Goal: Task Accomplishment & Management: Complete application form

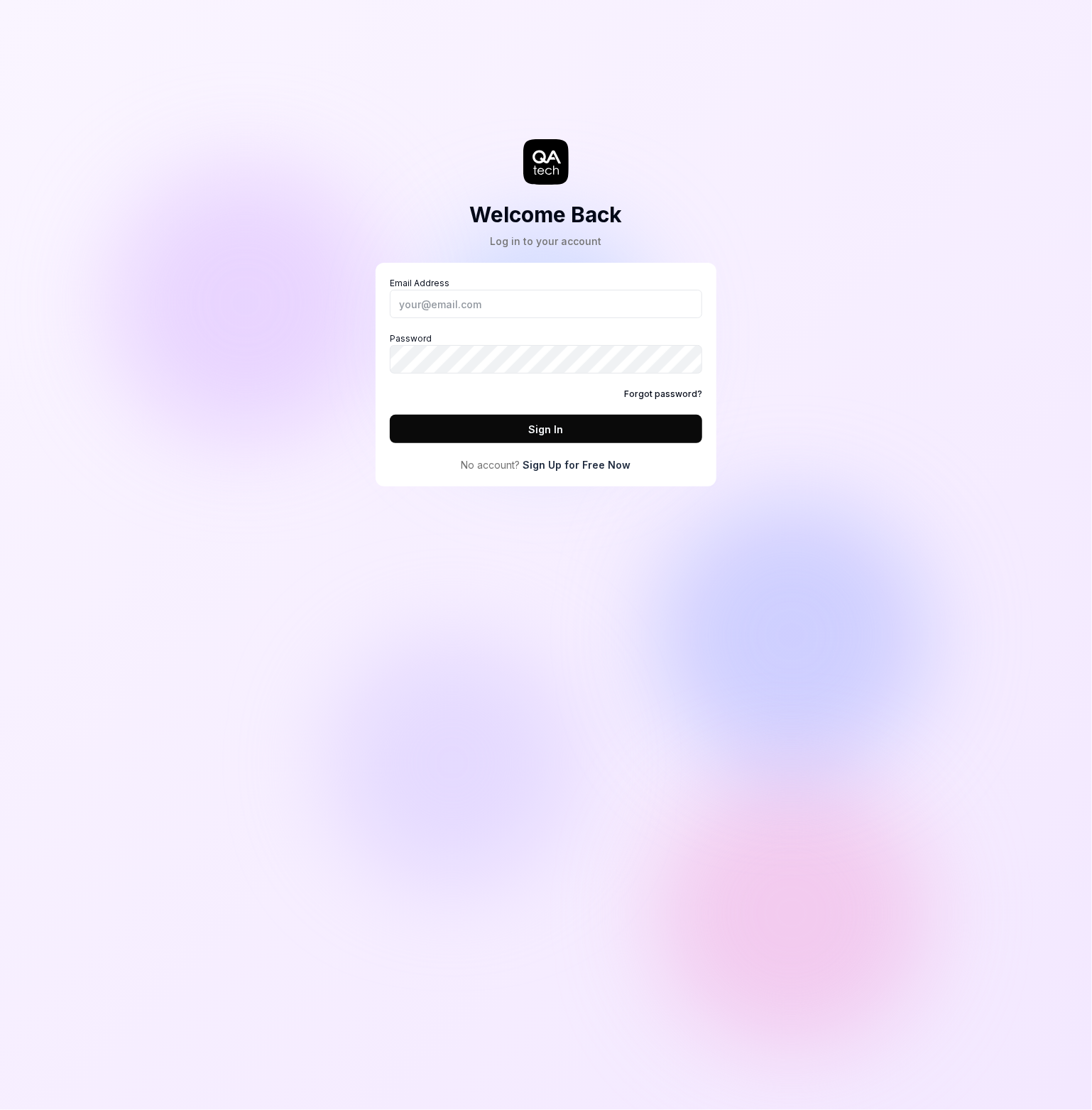
click at [577, 467] on link "Sign Up for Free Now" at bounding box center [578, 465] width 108 height 15
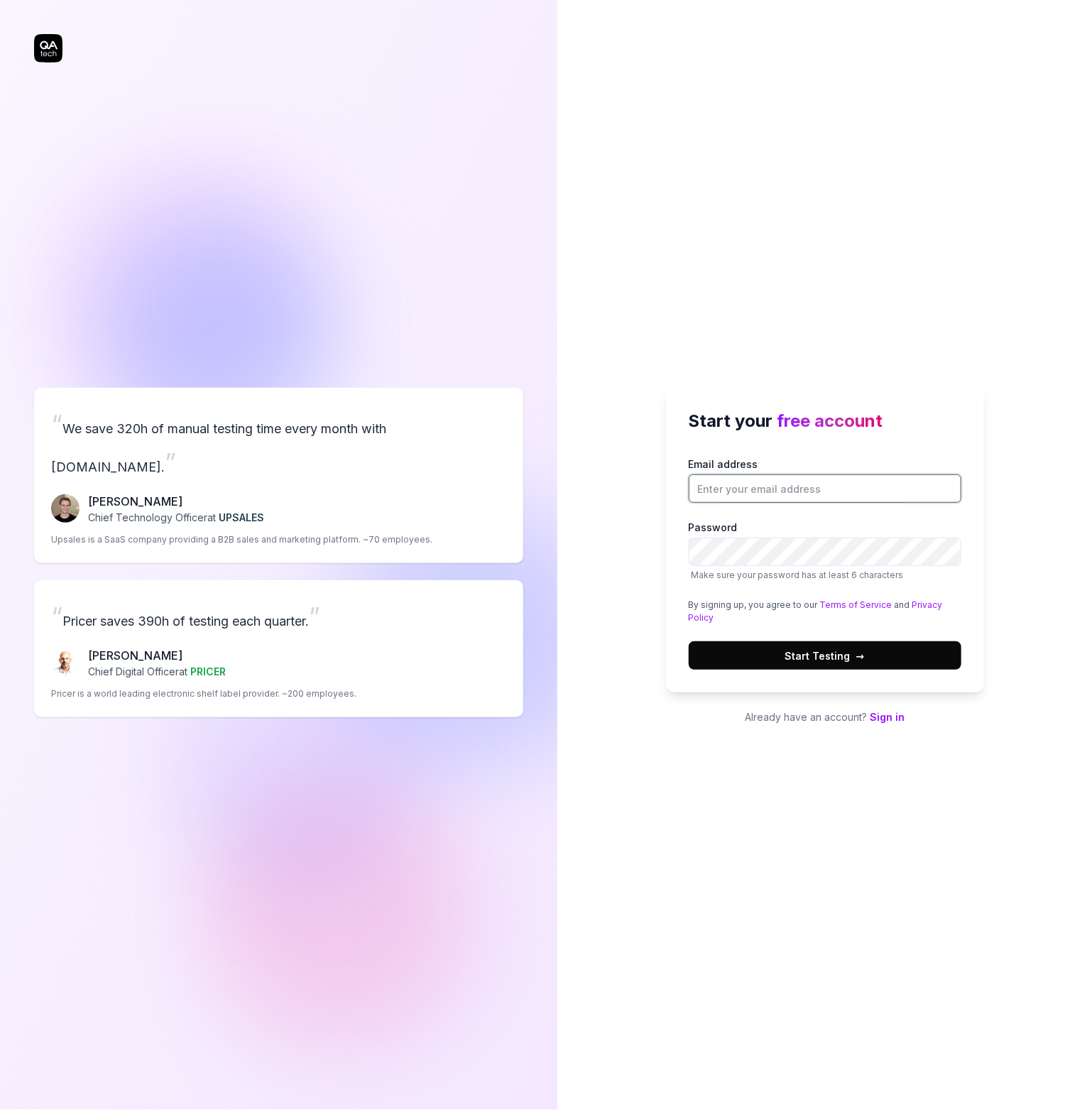
click at [728, 486] on input "Email address" at bounding box center [825, 489] width 273 height 29
click at [746, 490] on input "Email address" at bounding box center [825, 489] width 273 height 29
type input "r"
click at [722, 490] on input "r" at bounding box center [825, 489] width 273 height 29
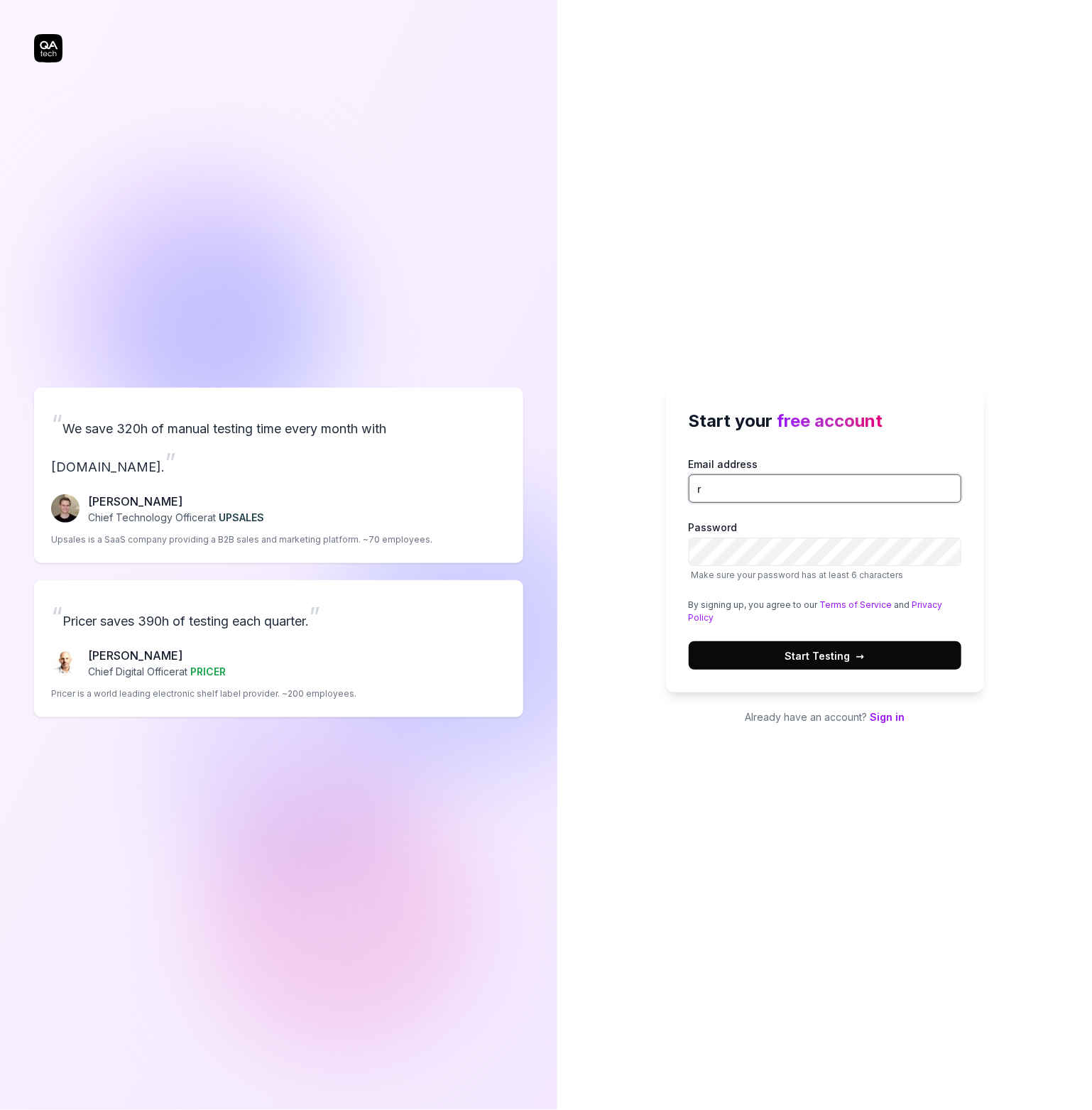
click at [722, 490] on input "r" at bounding box center [825, 489] width 273 height 29
